Goal: Information Seeking & Learning: Learn about a topic

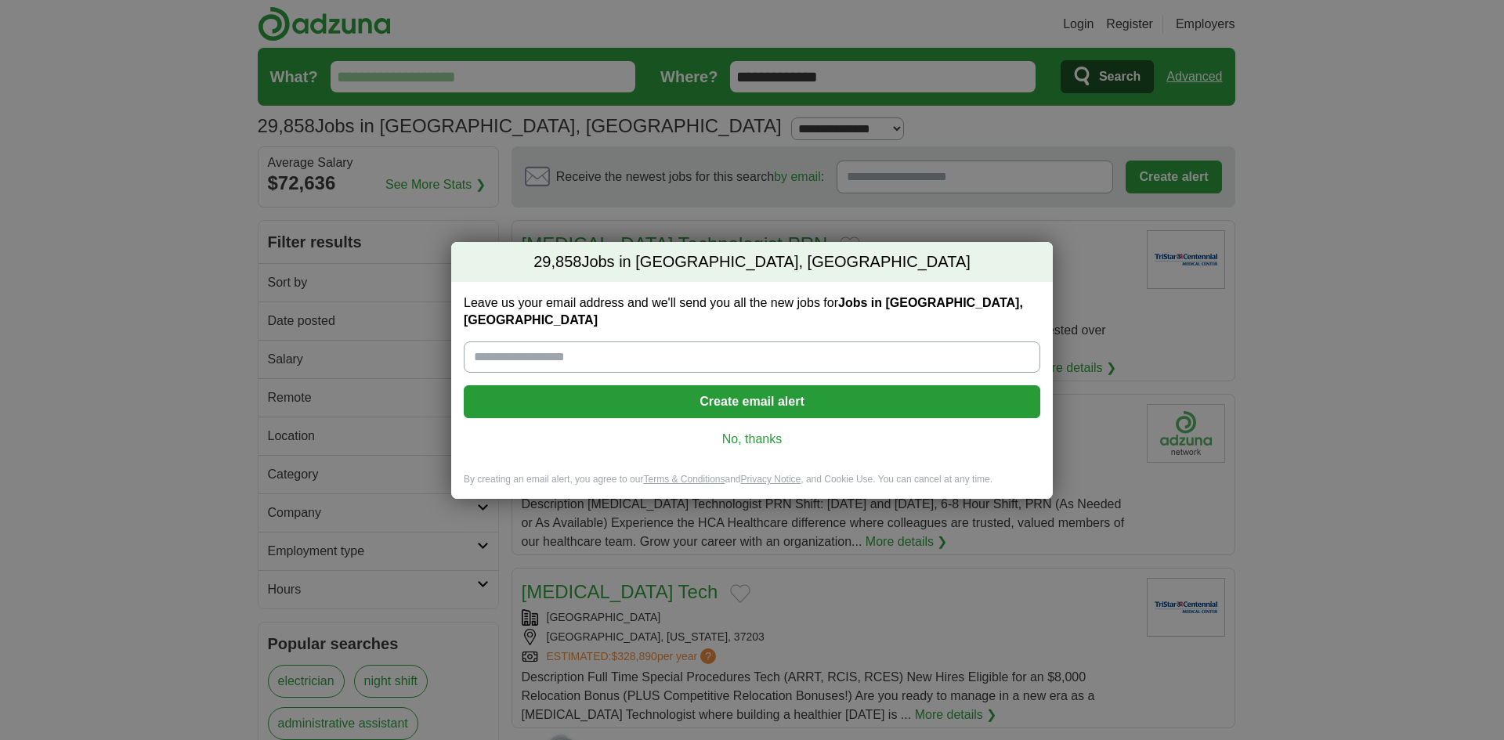
click at [762, 431] on link "No, thanks" at bounding box center [752, 439] width 552 height 17
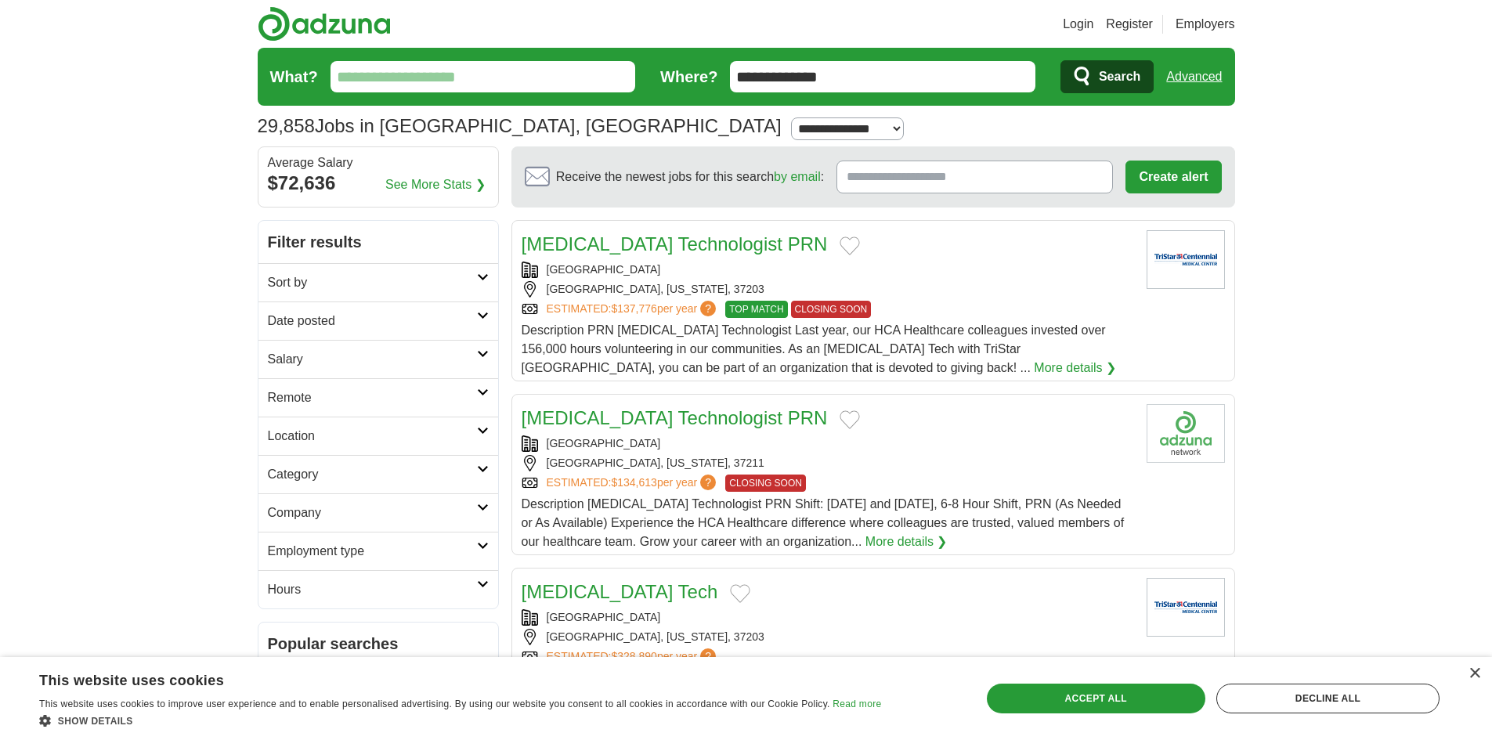
click at [468, 464] on link "Category" at bounding box center [379, 474] width 240 height 38
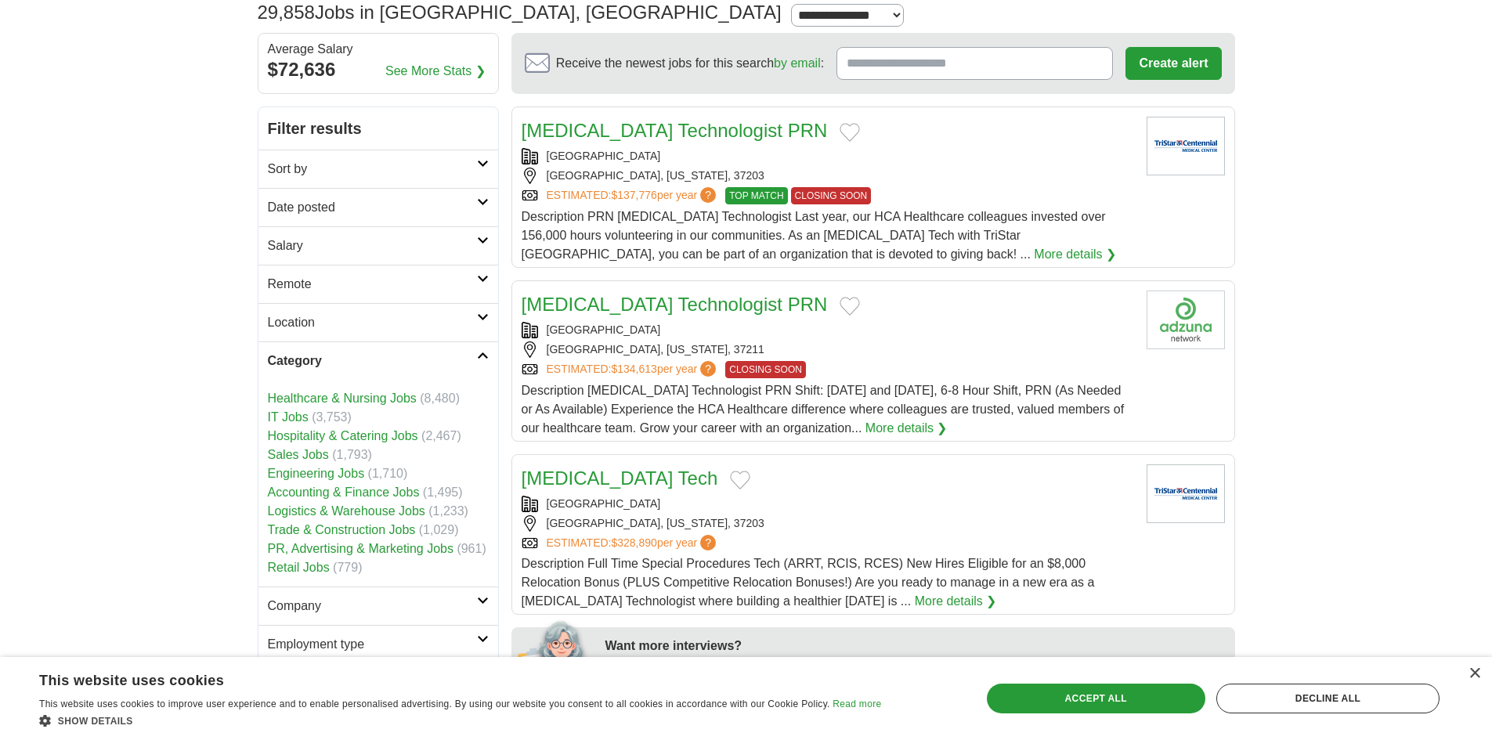
scroll to position [157, 0]
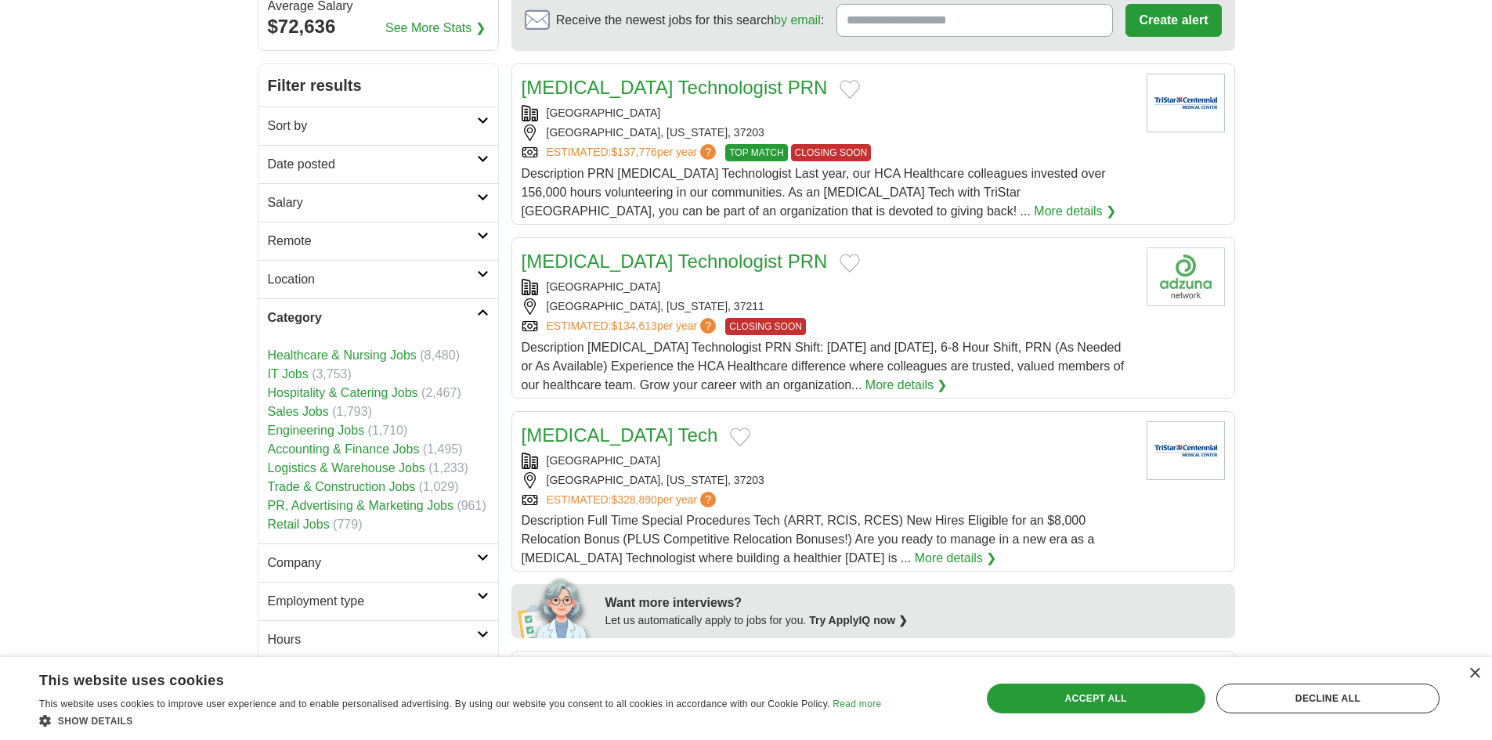
click at [479, 310] on icon at bounding box center [483, 313] width 12 height 8
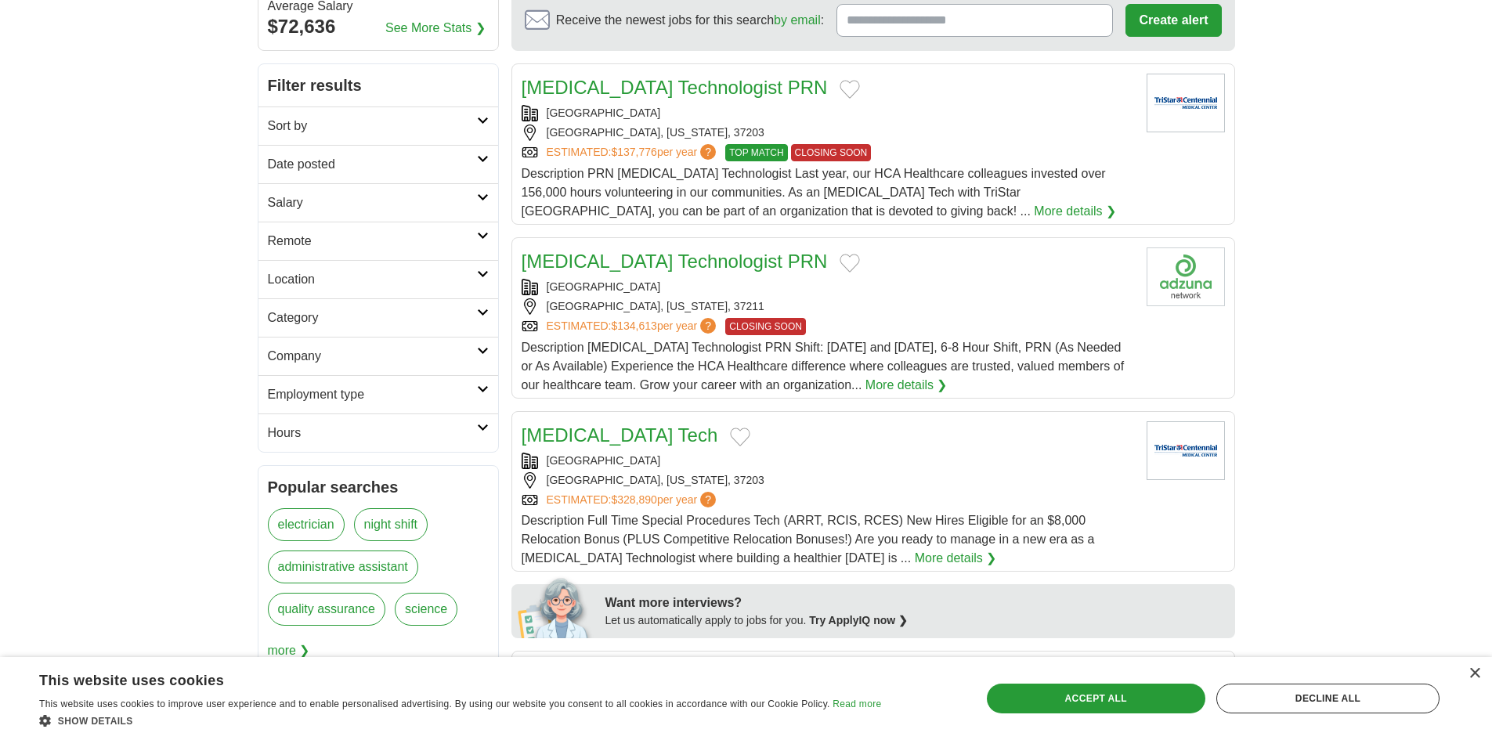
click at [483, 338] on link "Company" at bounding box center [379, 356] width 240 height 38
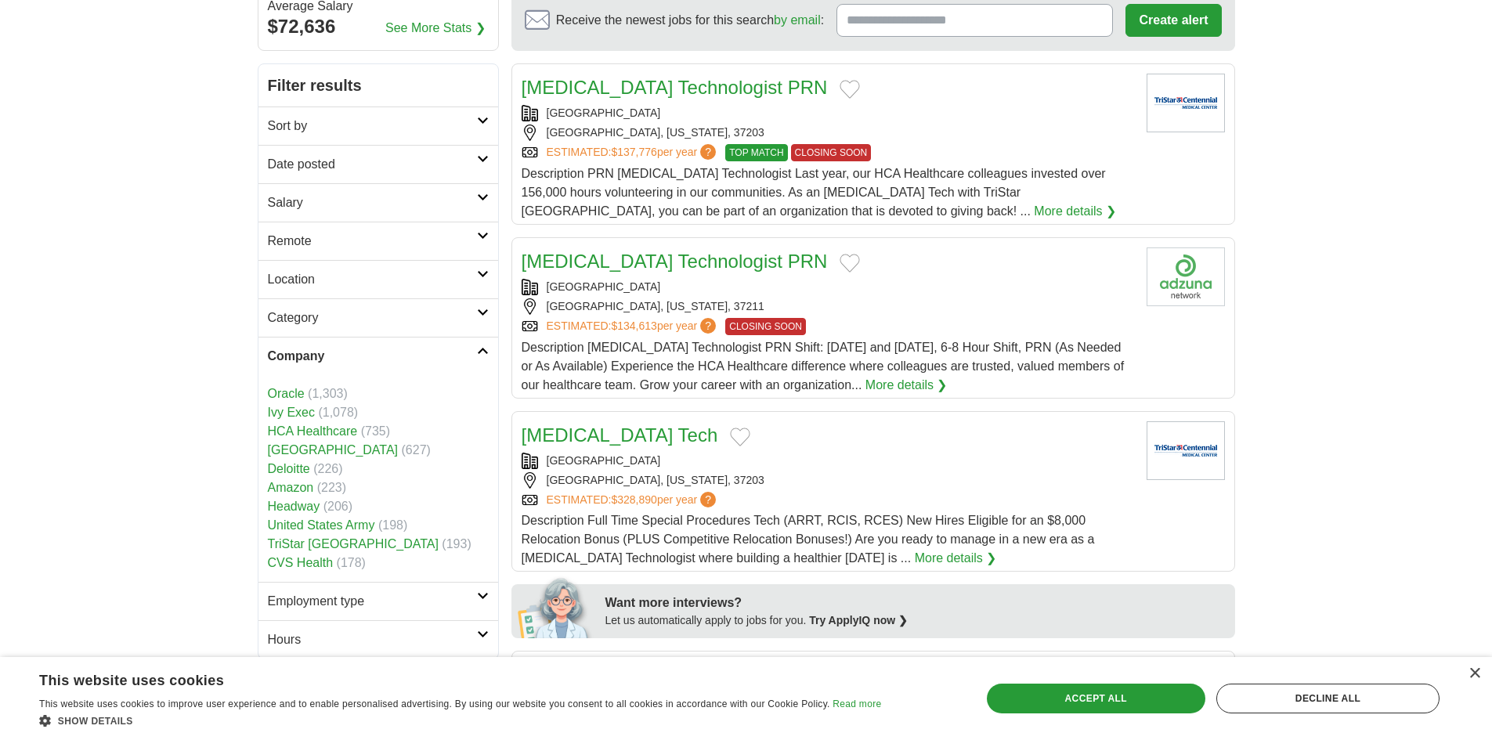
click at [479, 351] on icon at bounding box center [483, 351] width 12 height 8
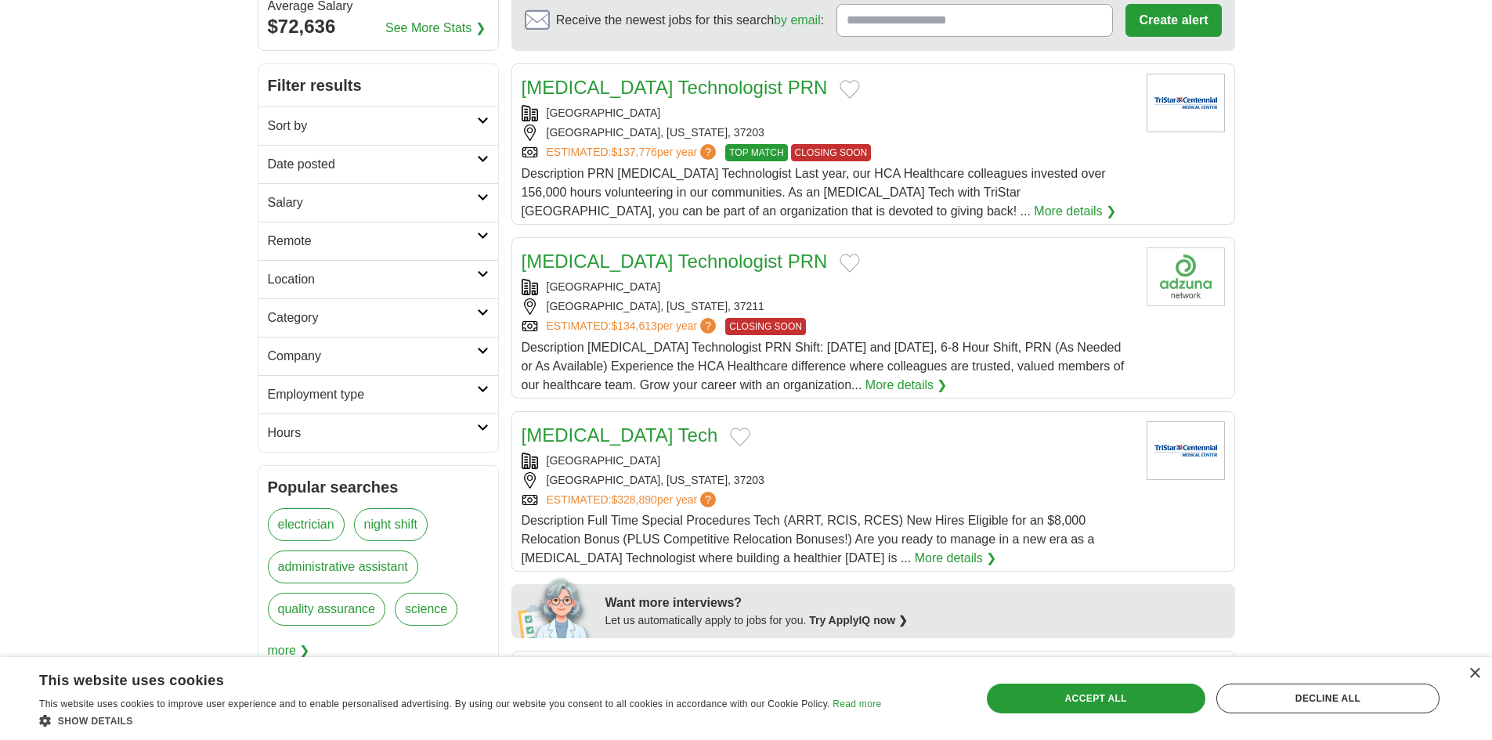
click at [479, 196] on icon at bounding box center [483, 198] width 12 height 8
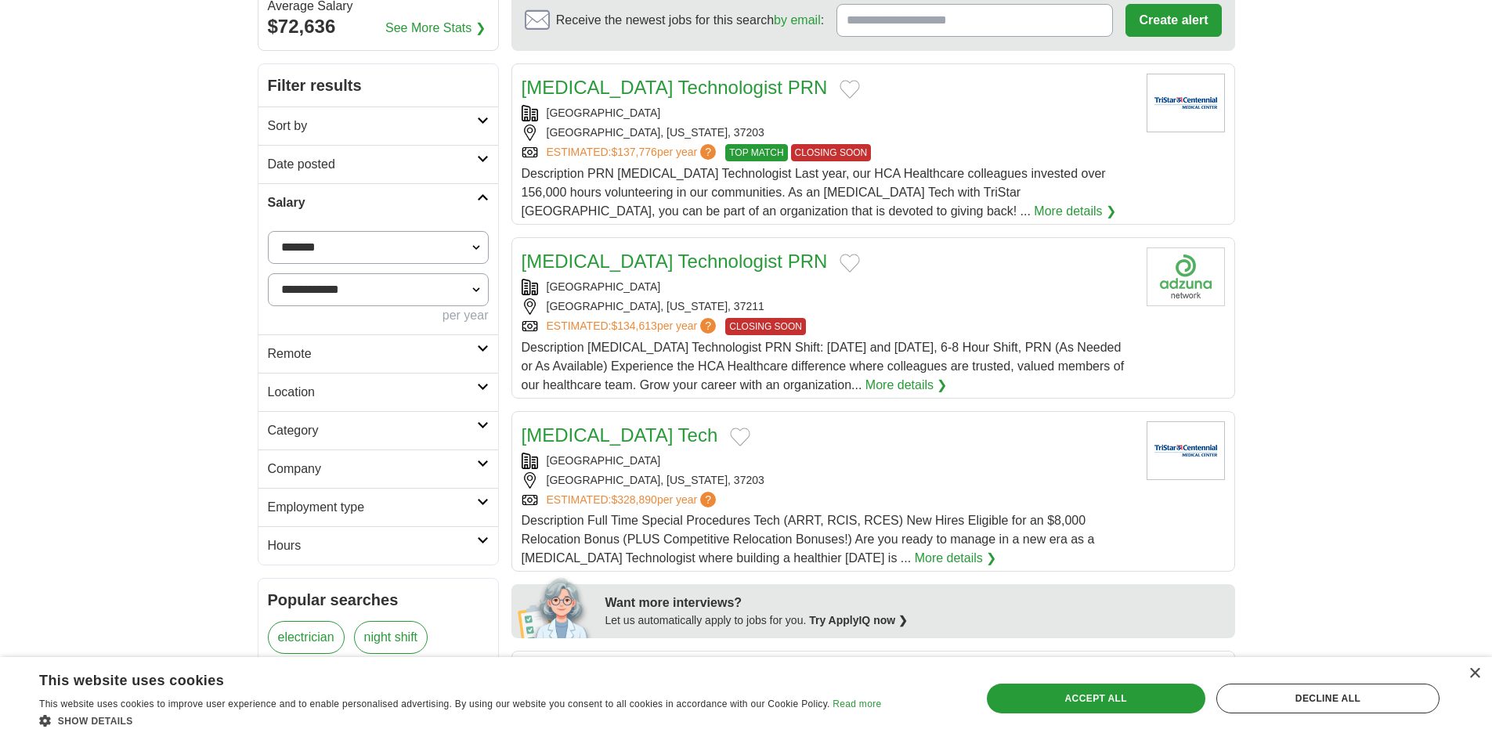
click at [479, 195] on icon at bounding box center [483, 198] width 12 height 8
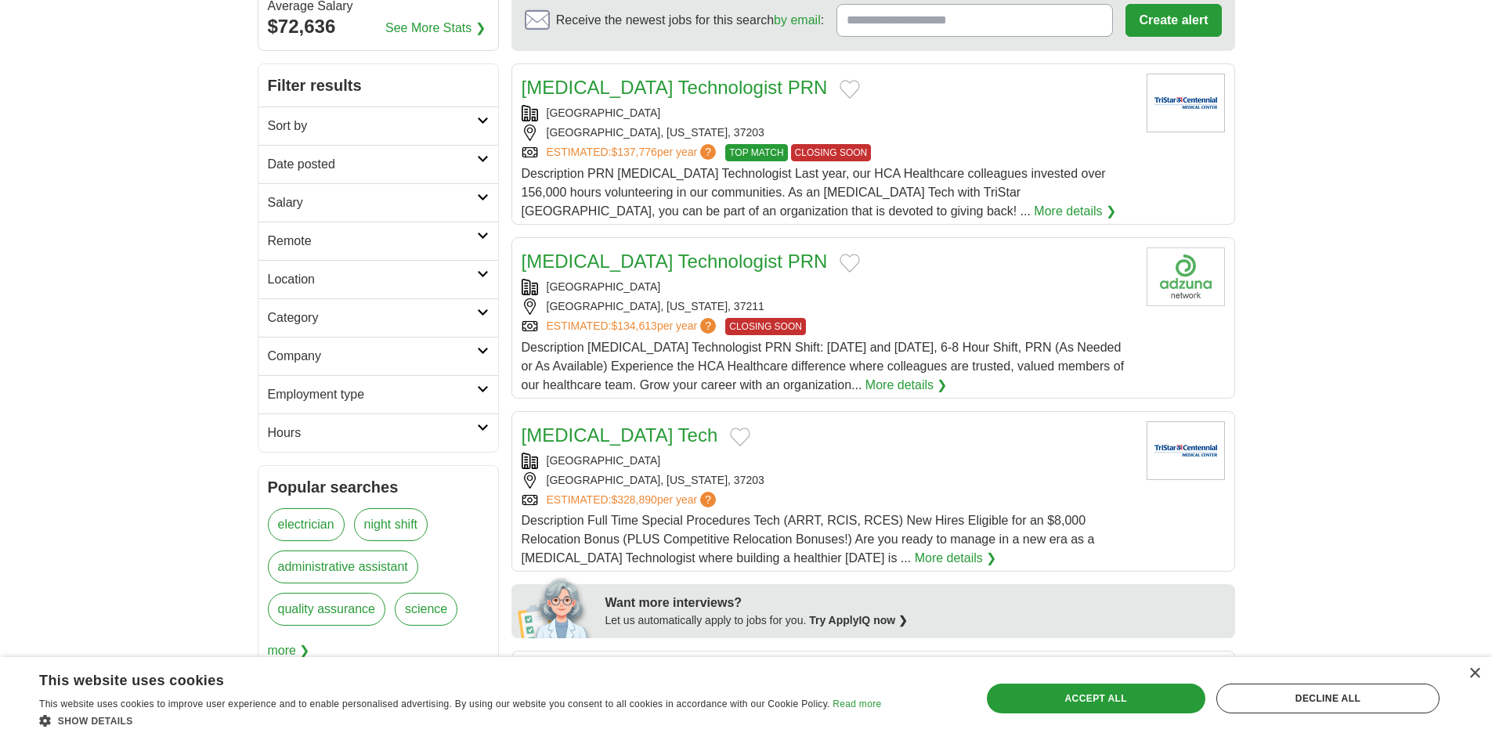
click at [479, 166] on link "Date posted" at bounding box center [379, 164] width 240 height 38
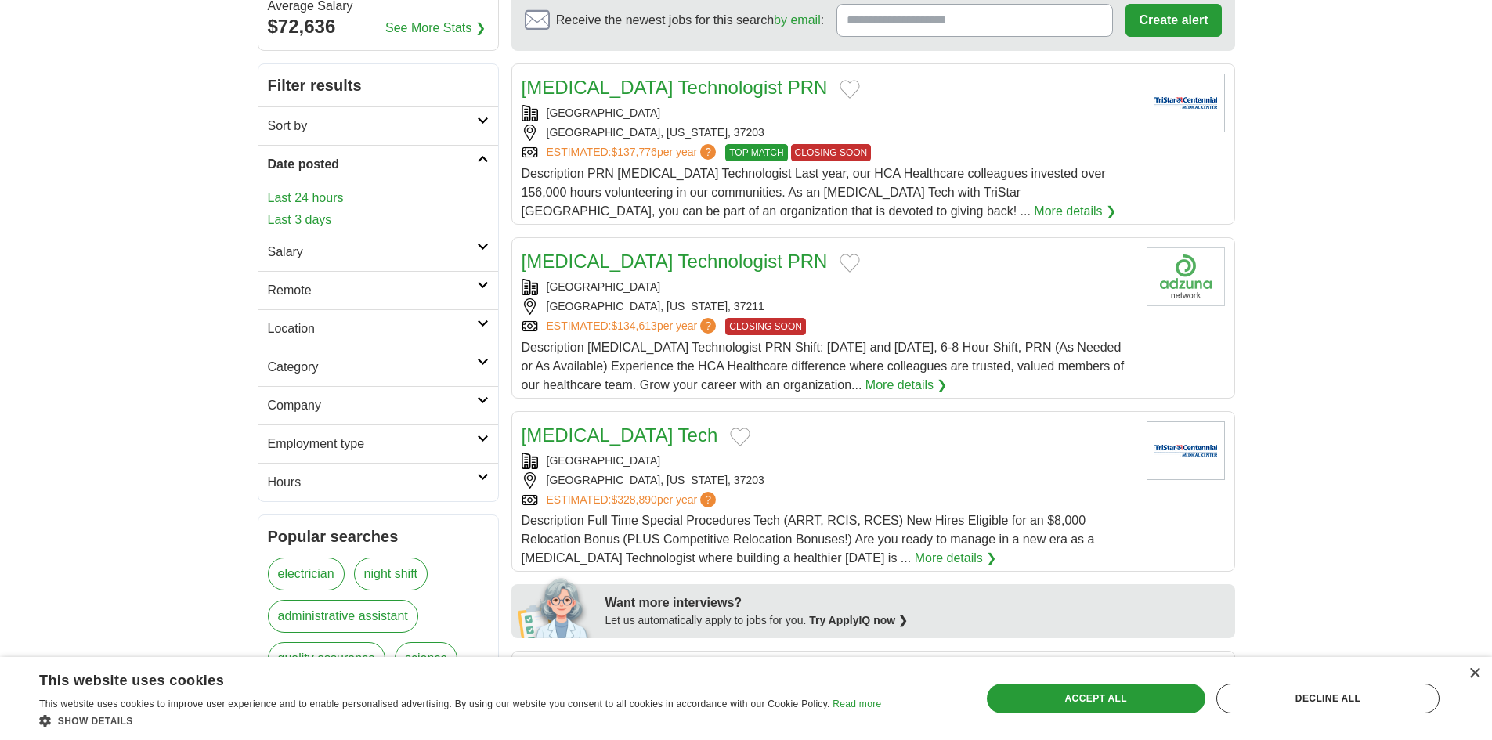
click at [479, 166] on link "Date posted" at bounding box center [379, 164] width 240 height 38
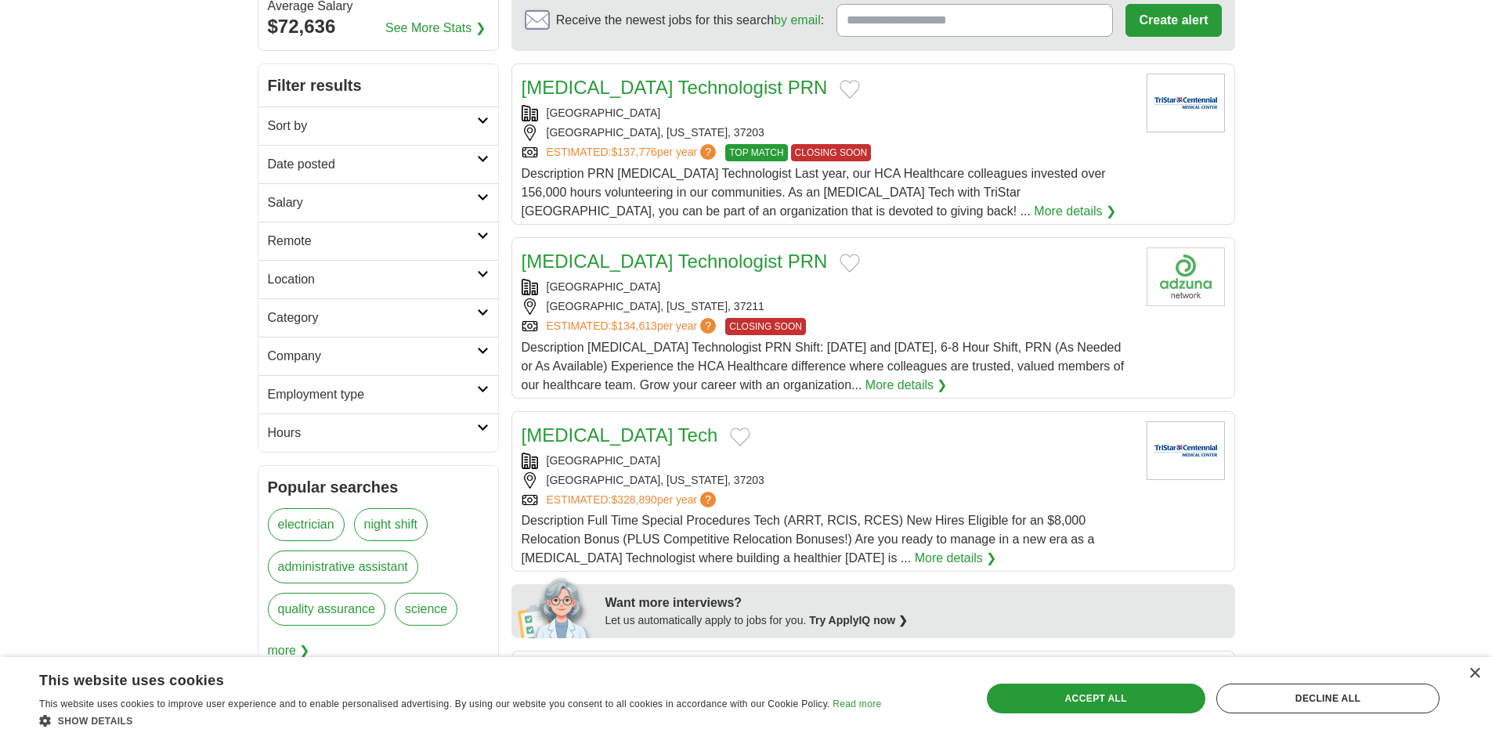
click at [479, 438] on link "Hours" at bounding box center [379, 433] width 240 height 38
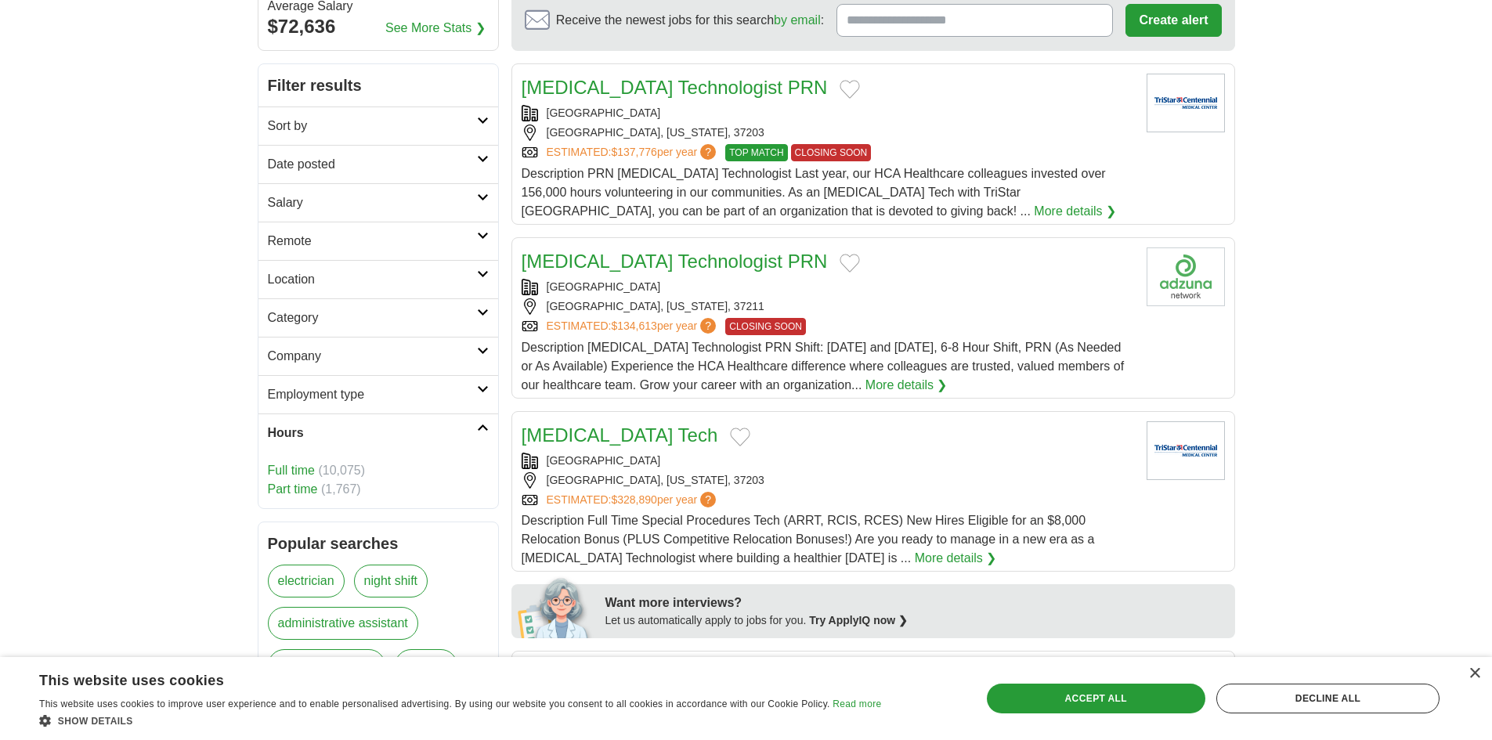
click at [479, 438] on link "Hours" at bounding box center [379, 433] width 240 height 38
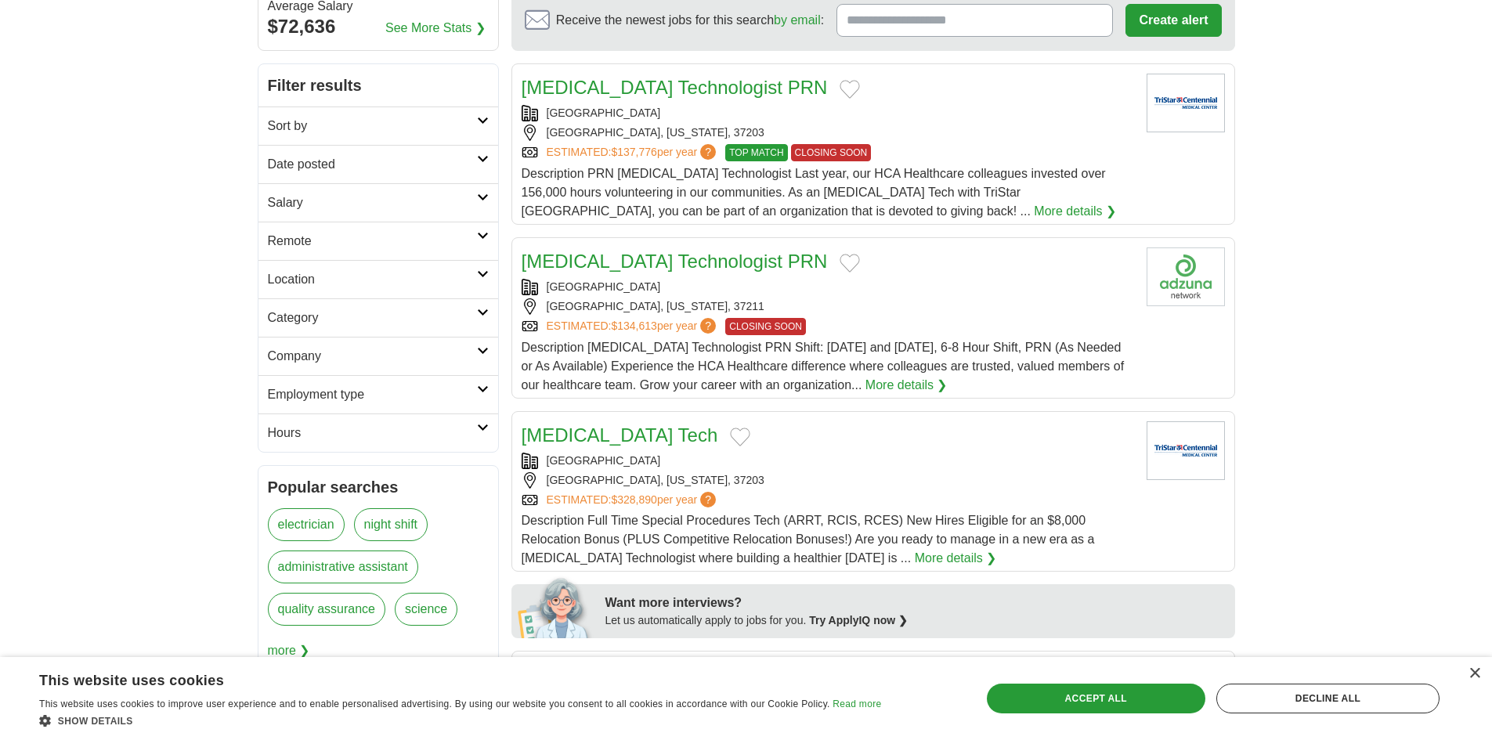
click at [475, 395] on h2 "Employment type" at bounding box center [372, 394] width 209 height 19
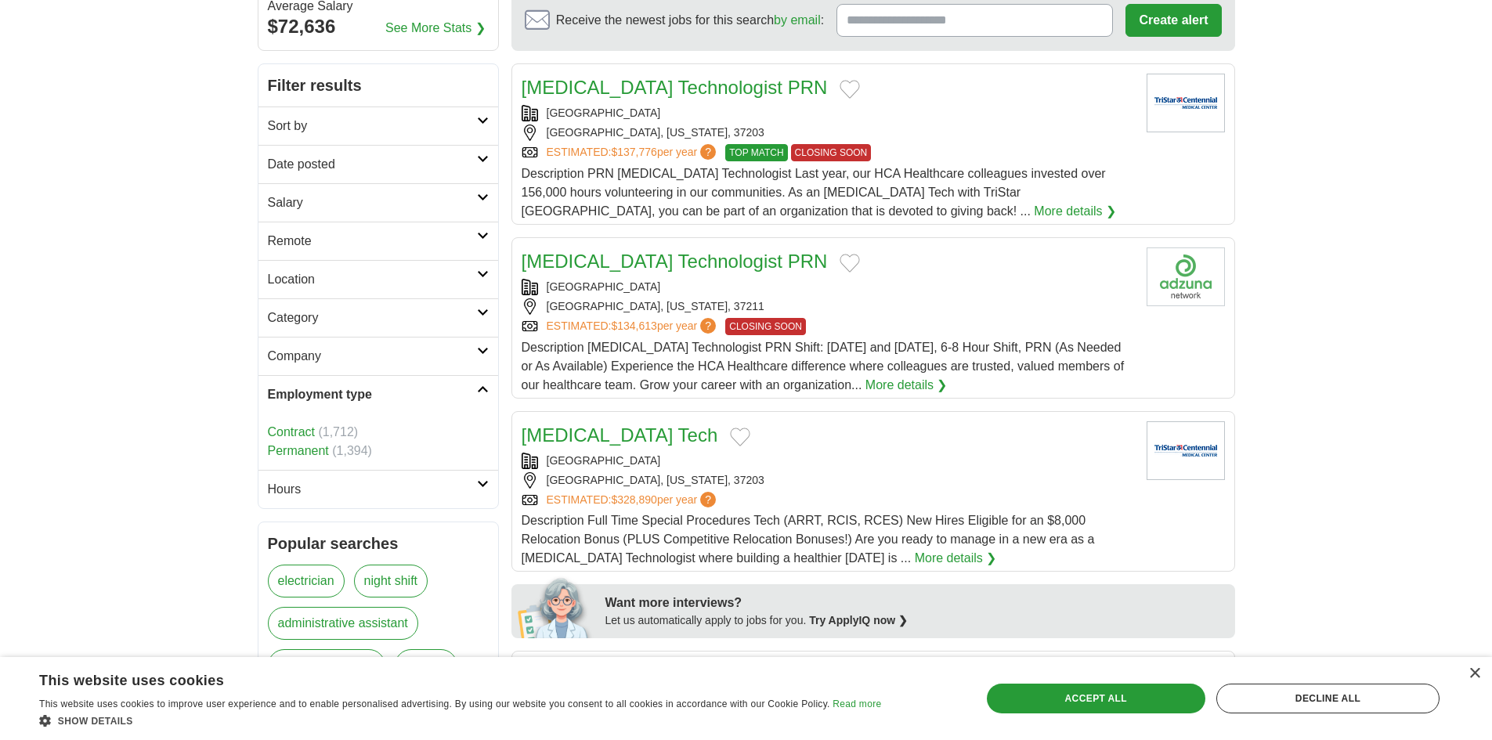
click at [319, 448] on link "Permanent" at bounding box center [298, 450] width 61 height 13
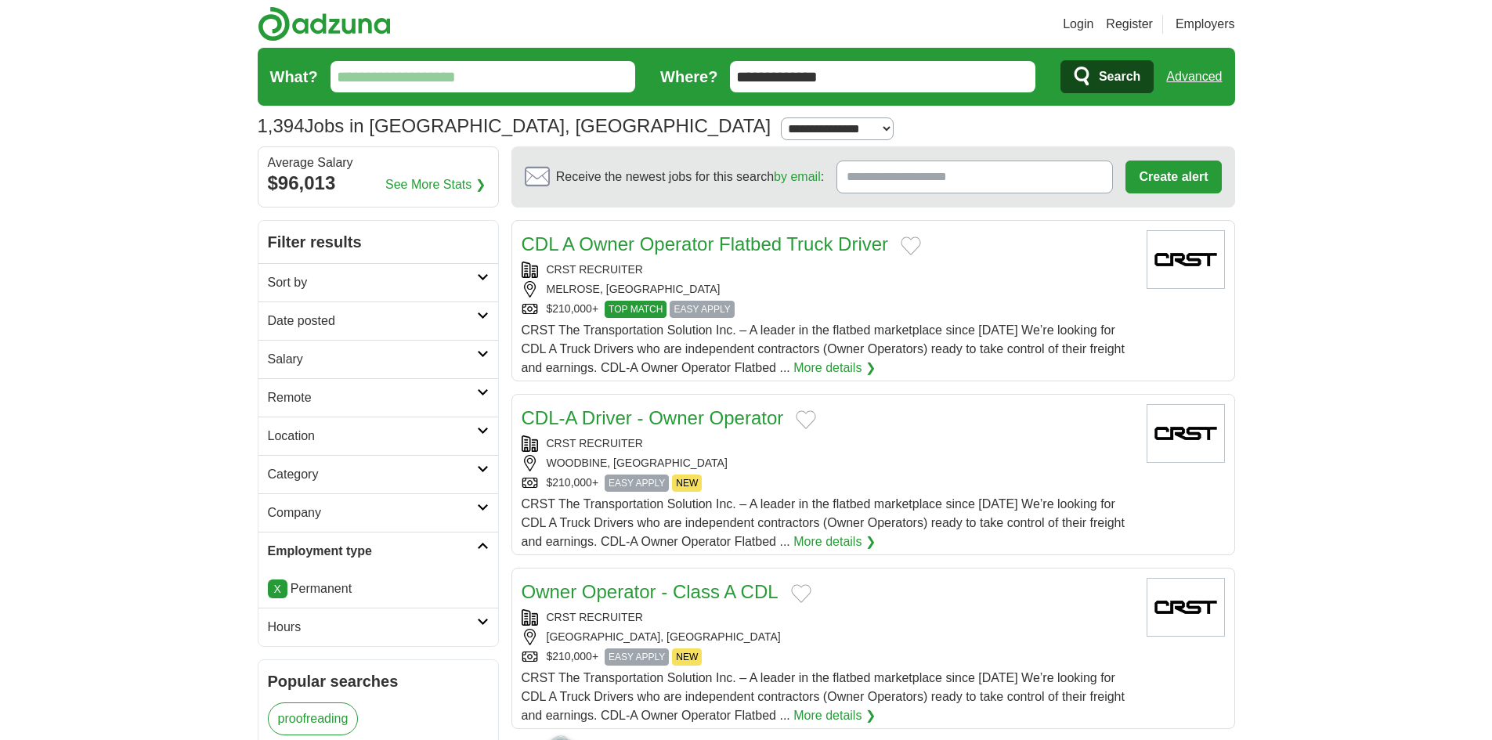
click at [384, 52] on form "**********" at bounding box center [747, 77] width 978 height 58
click at [396, 64] on input "What?" at bounding box center [484, 76] width 306 height 31
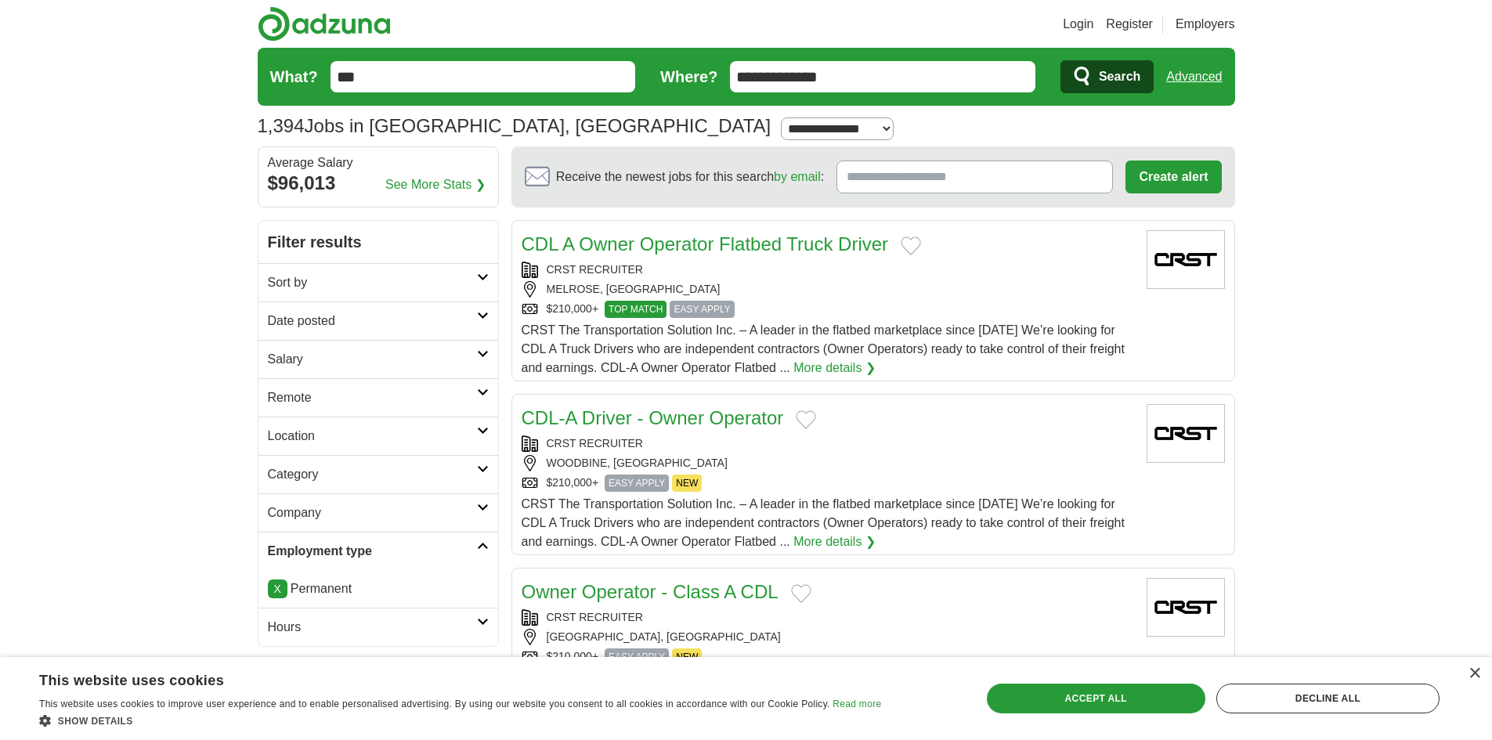
type input "***"
click at [1061, 60] on button "Search" at bounding box center [1107, 76] width 93 height 33
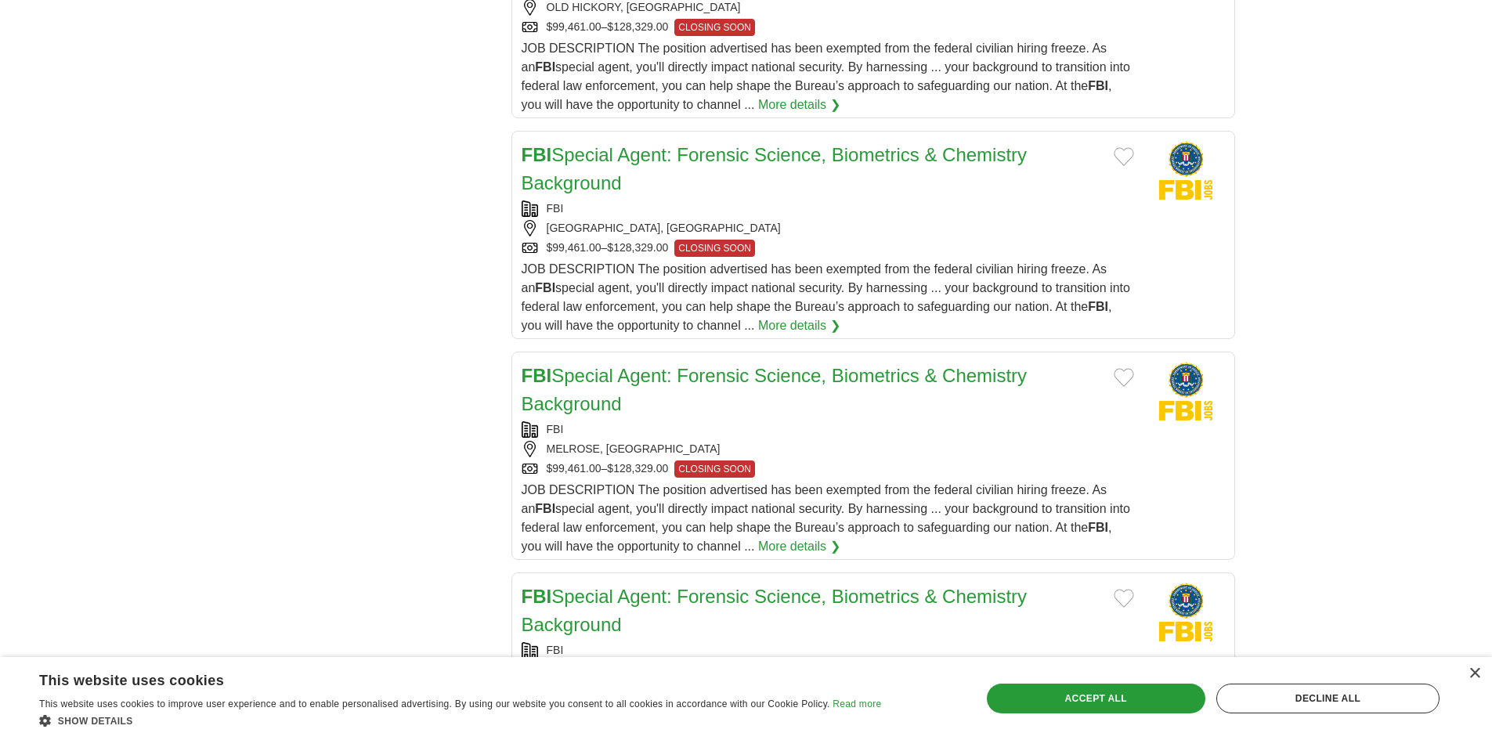
scroll to position [1645, 0]
